Goal: Register for event/course

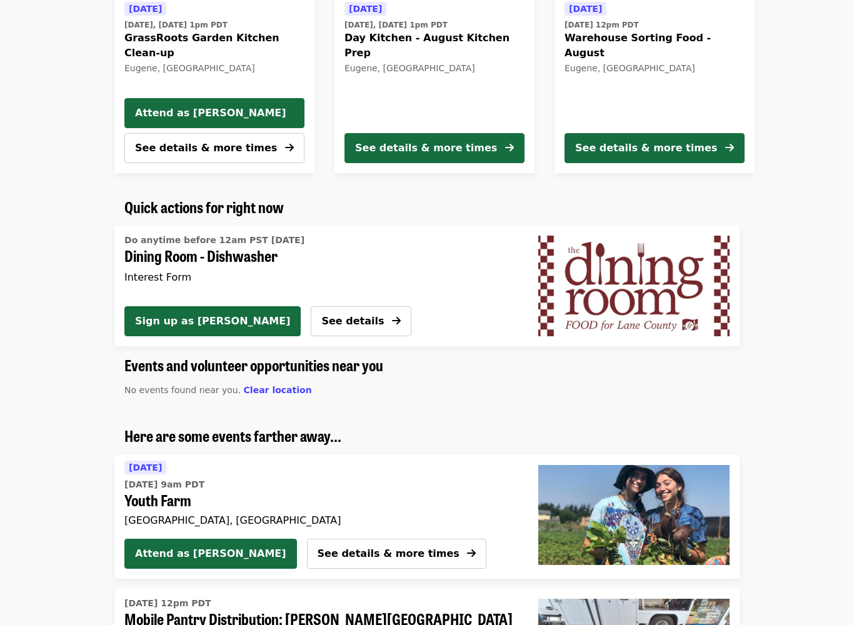
scroll to position [586, 0]
click at [665, 304] on img "Dining Room - Dishwasher" at bounding box center [633, 286] width 191 height 100
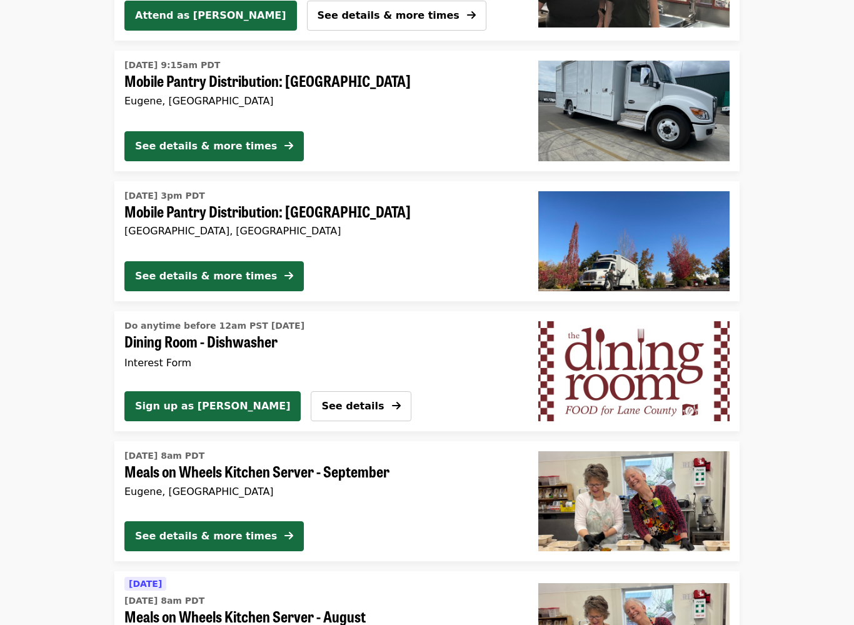
scroll to position [1522, 0]
click at [666, 375] on img "Dining Room - Dishwasher" at bounding box center [633, 371] width 191 height 100
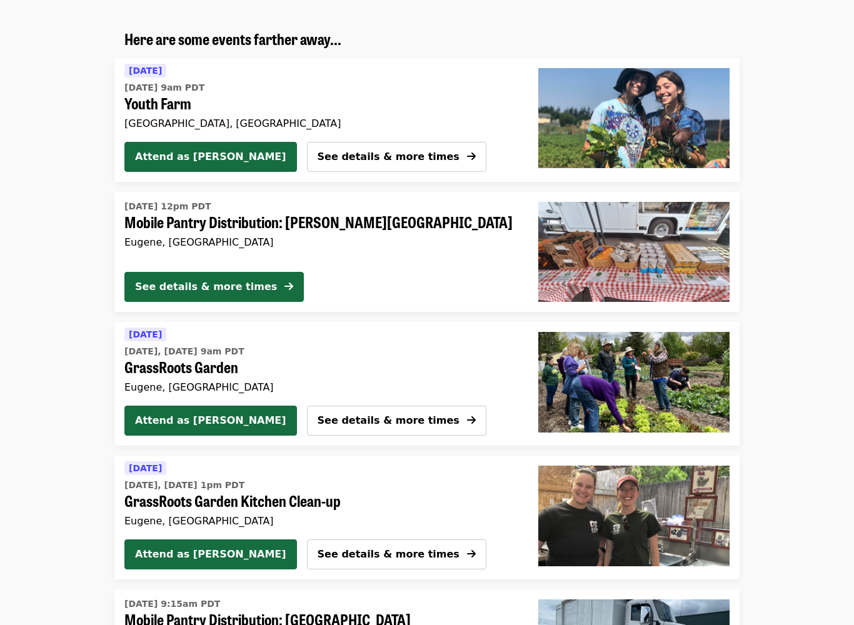
scroll to position [985, 0]
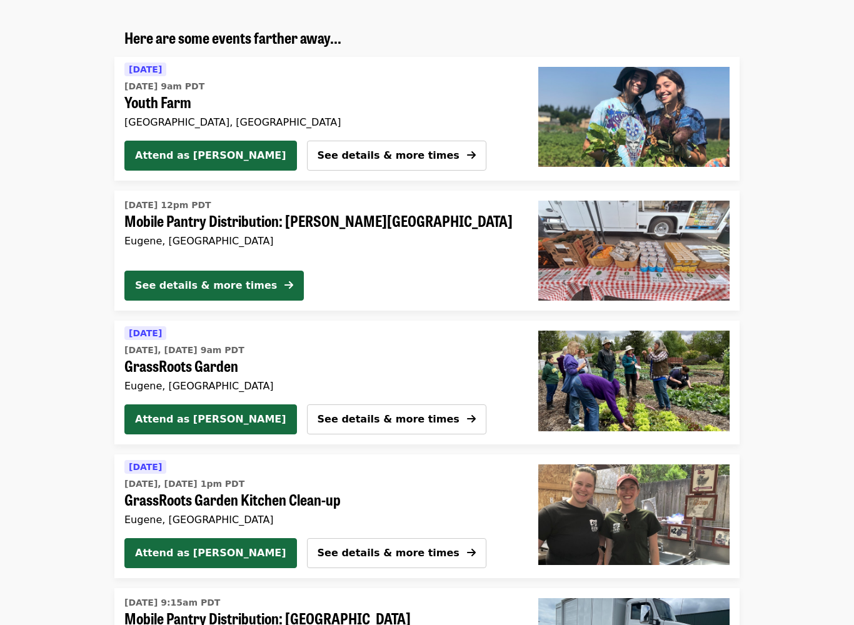
click at [665, 251] on img at bounding box center [633, 251] width 191 height 100
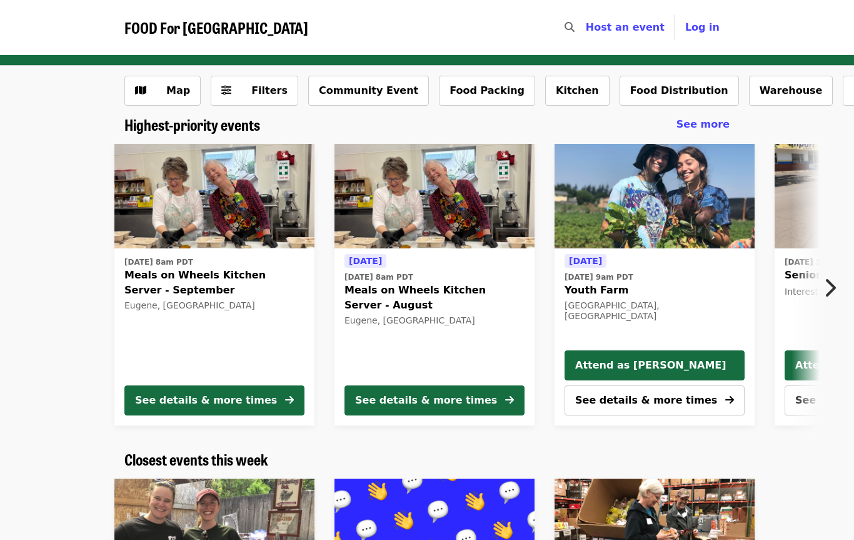
click at [830, 291] on icon "chevron-right icon" at bounding box center [829, 288] width 13 height 24
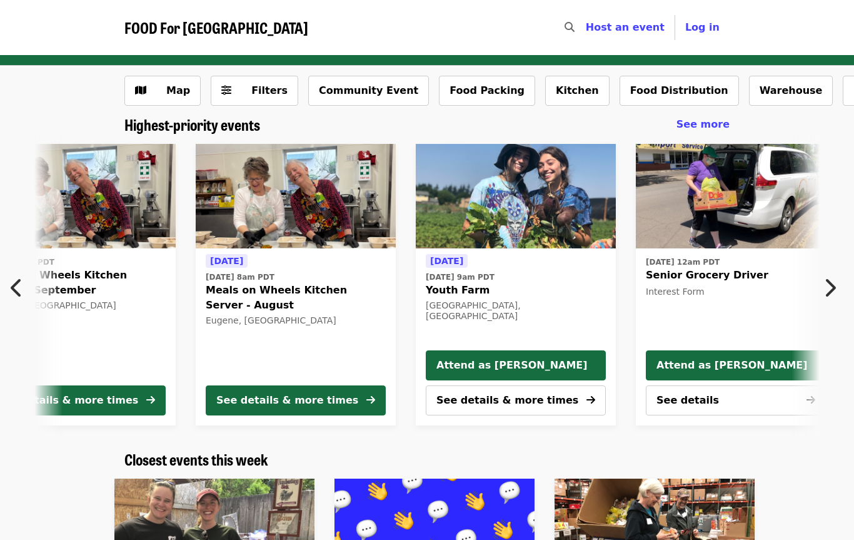
scroll to position [0, 564]
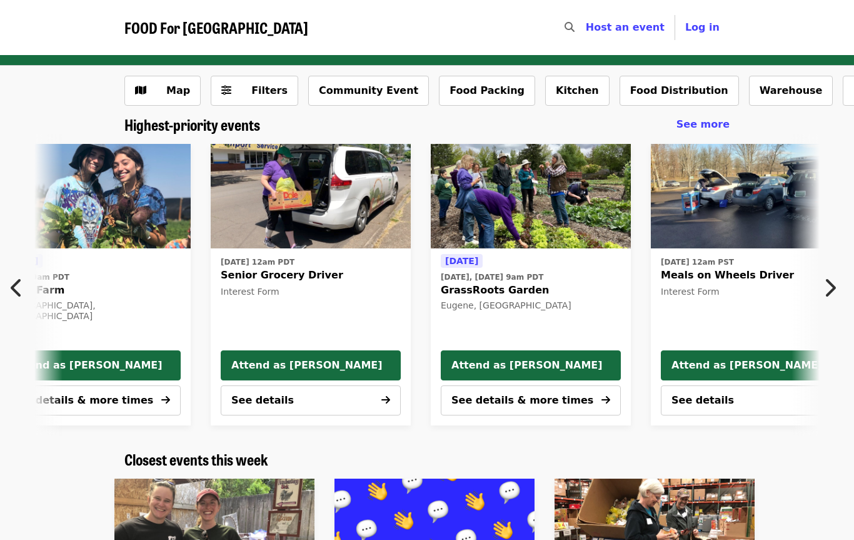
click at [830, 289] on icon "chevron-right icon" at bounding box center [829, 288] width 13 height 24
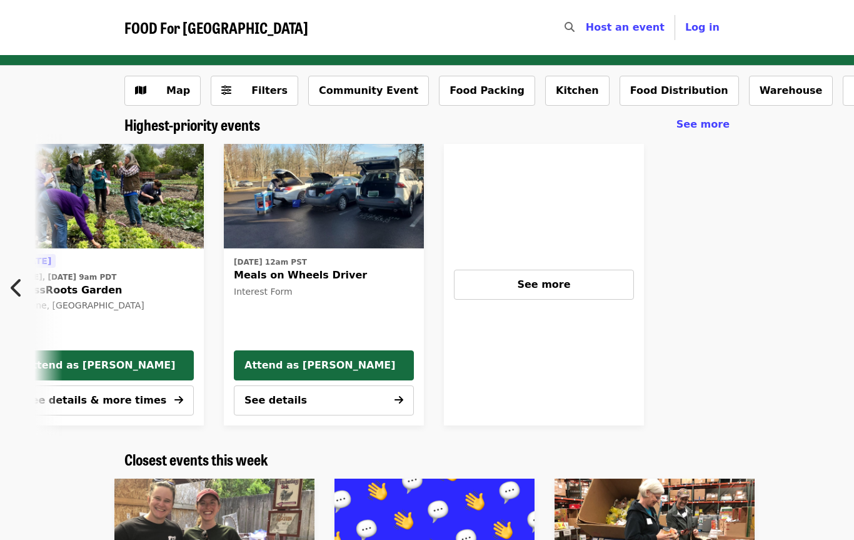
scroll to position [0, 1127]
click at [517, 289] on span "See more" at bounding box center [543, 284] width 53 height 12
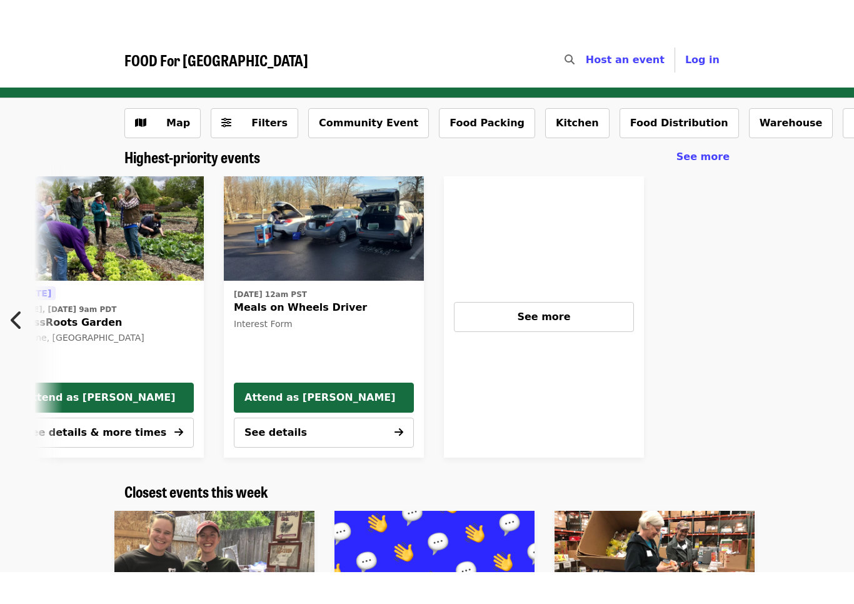
scroll to position [0, 991]
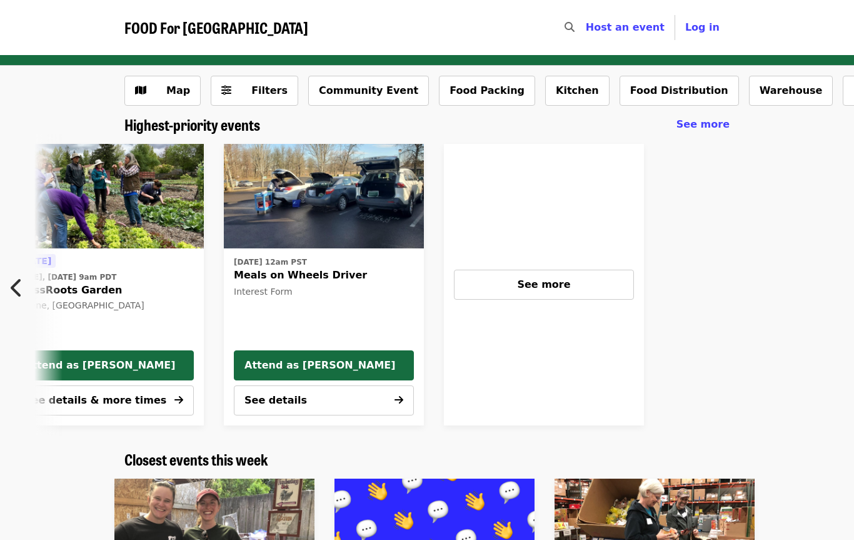
click at [749, 92] on button "Warehouse" at bounding box center [791, 91] width 84 height 30
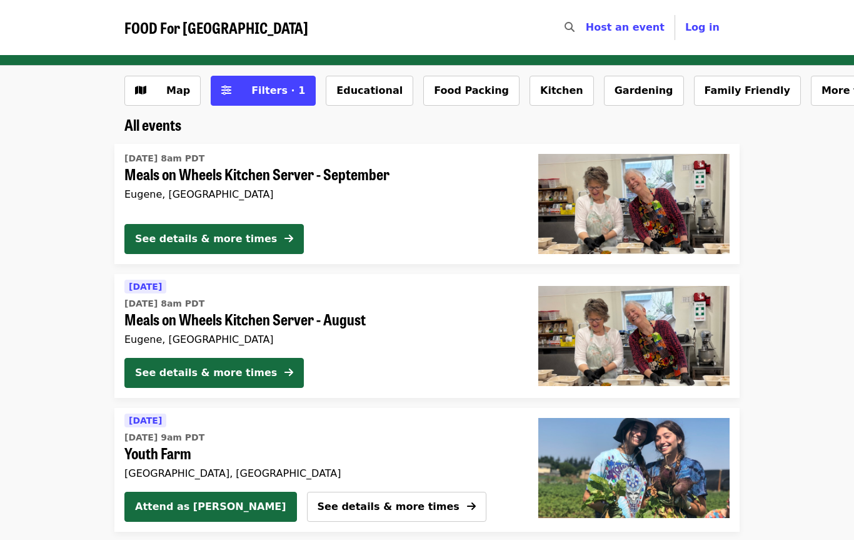
click at [530, 98] on button "Kitchen" at bounding box center [562, 91] width 64 height 30
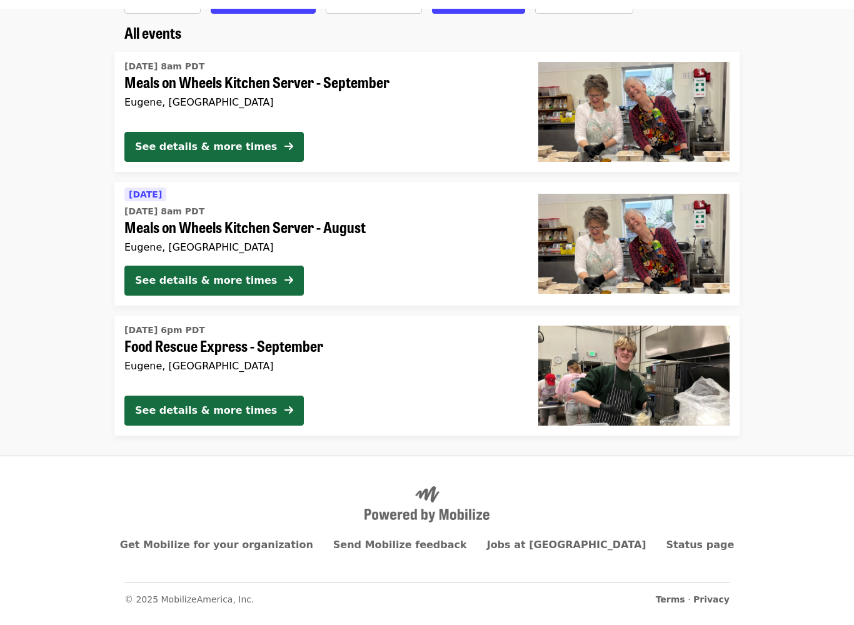
scroll to position [82, 0]
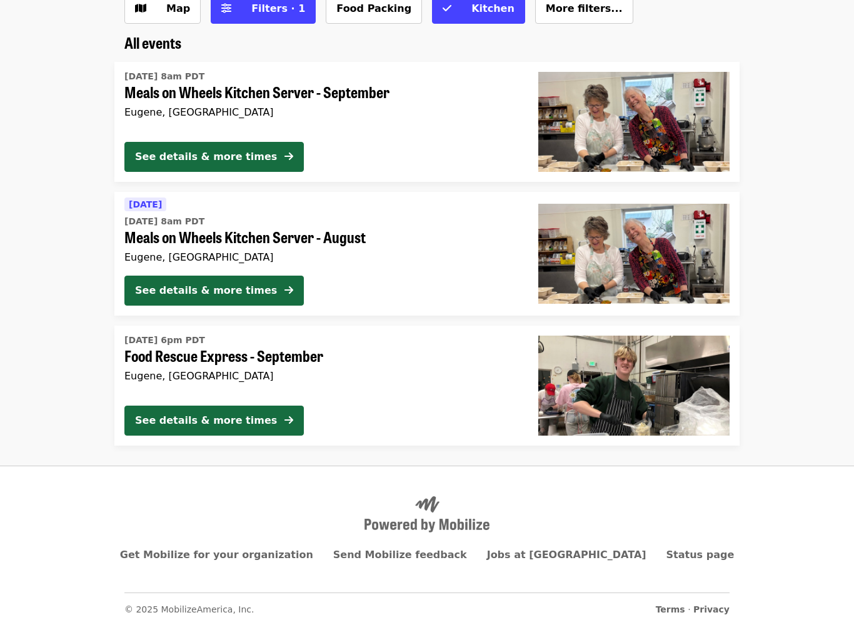
click at [232, 415] on div "See details & more times" at bounding box center [206, 420] width 142 height 15
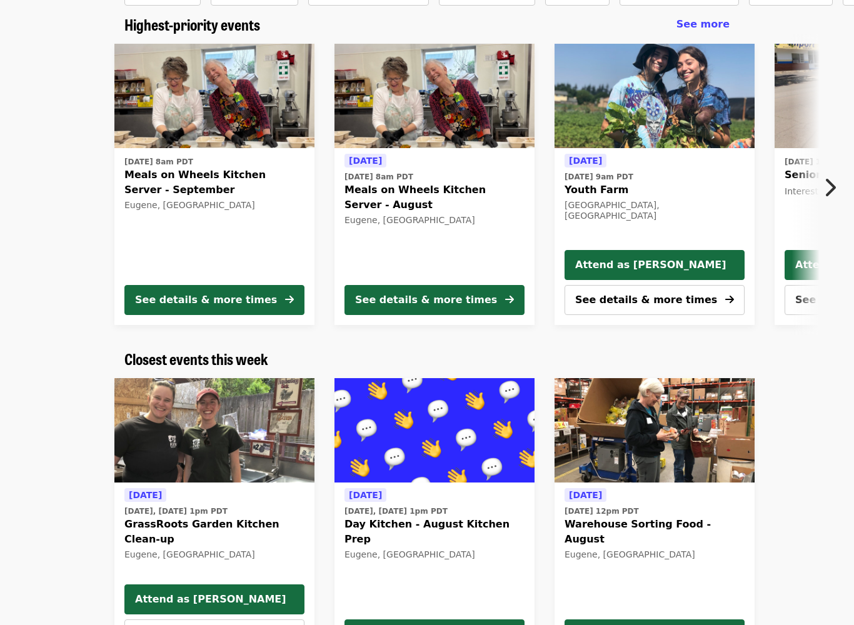
scroll to position [101, 0]
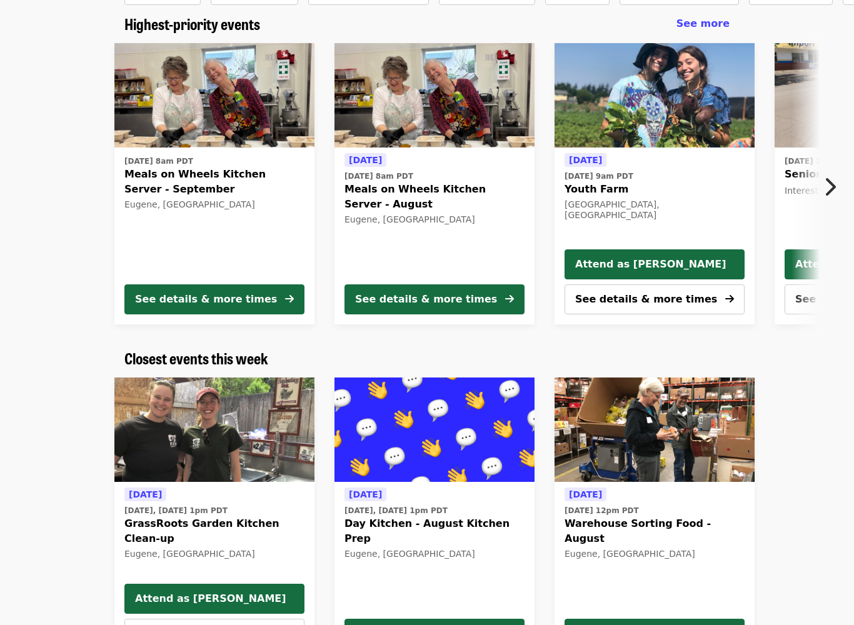
click at [433, 436] on img at bounding box center [434, 430] width 200 height 105
